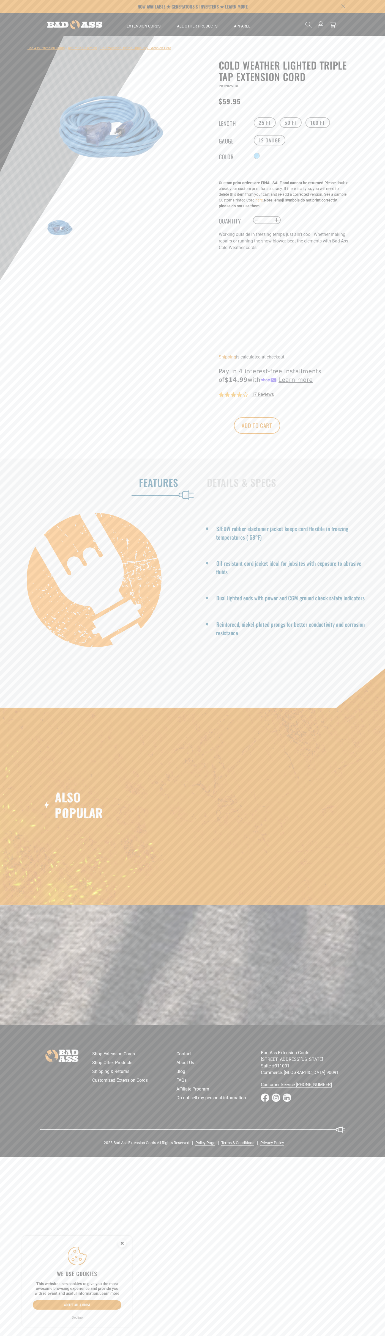
click at [263, 395] on span "17 reviews" at bounding box center [263, 394] width 22 height 5
click at [280, 426] on button "Add to cart" at bounding box center [257, 425] width 46 height 16
click at [332, 25] on icon at bounding box center [332, 24] width 7 height 7
